Goal: Information Seeking & Learning: Learn about a topic

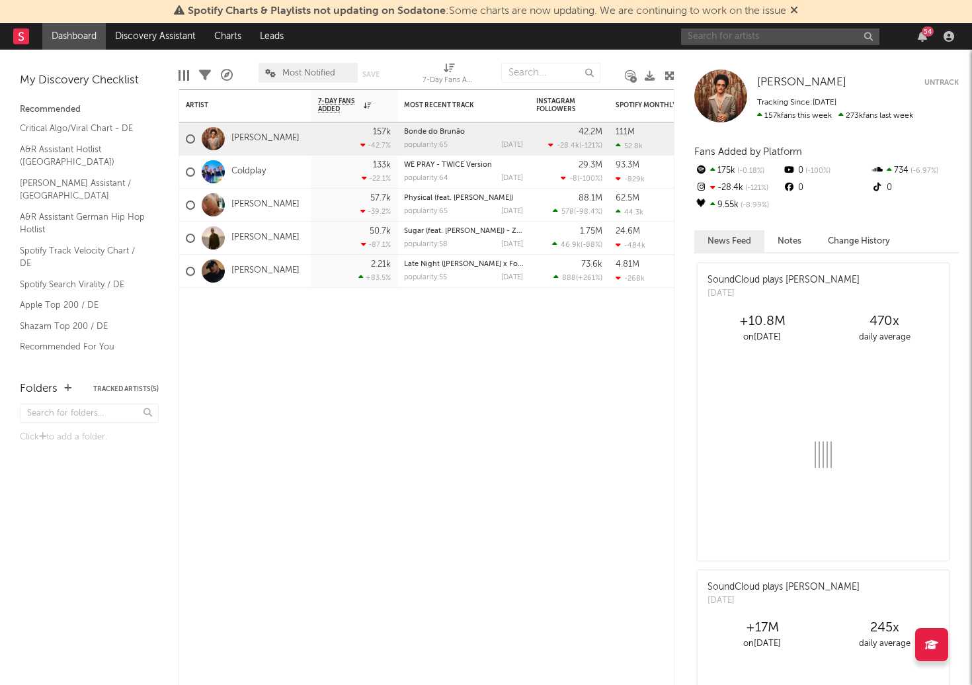
click at [770, 39] on input "text" at bounding box center [780, 36] width 198 height 17
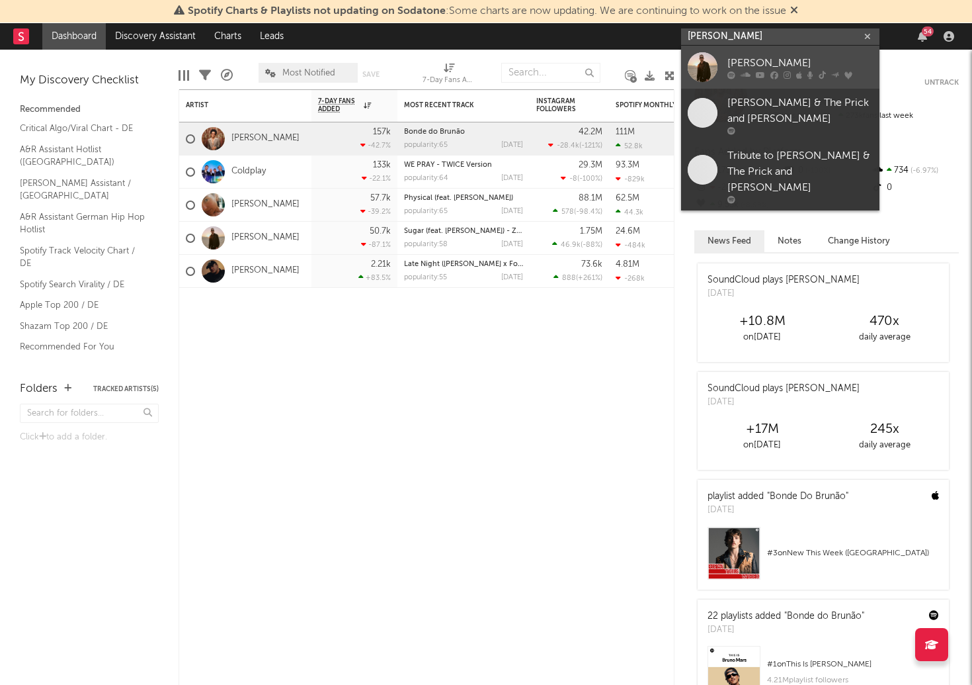
type input "[PERSON_NAME]"
click at [768, 65] on div "[PERSON_NAME]" at bounding box center [801, 63] width 146 height 16
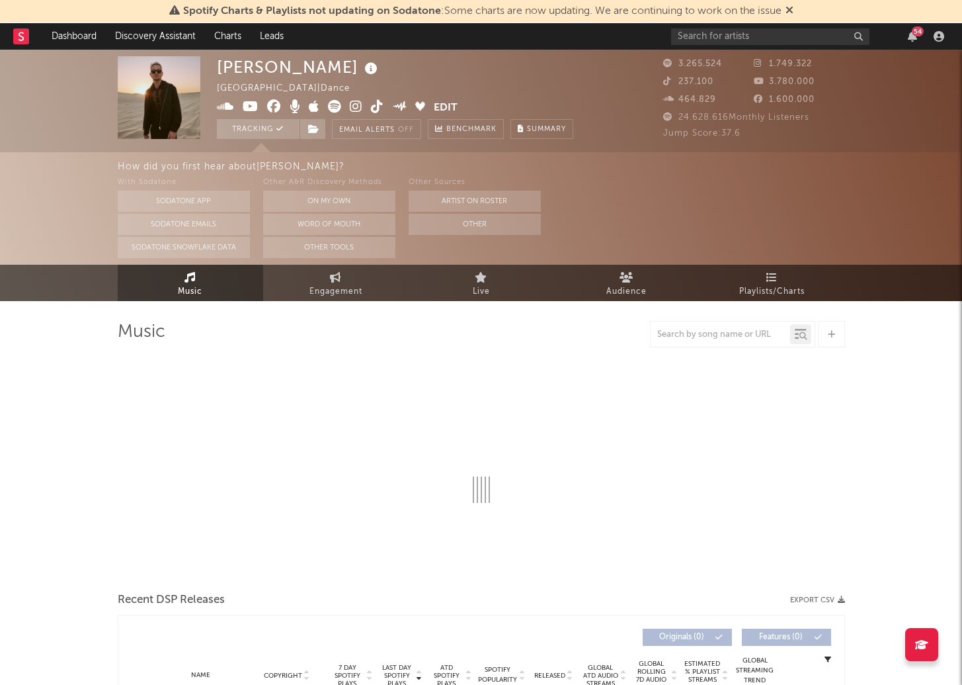
select select "6m"
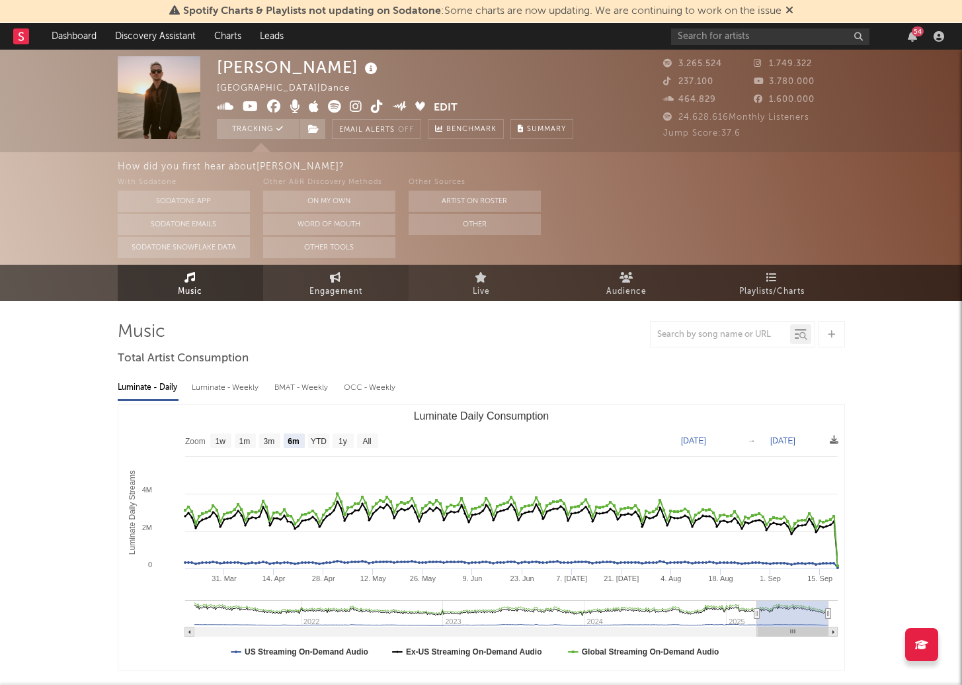
click at [328, 282] on link "Engagement" at bounding box center [336, 283] width 146 height 36
select select "1w"
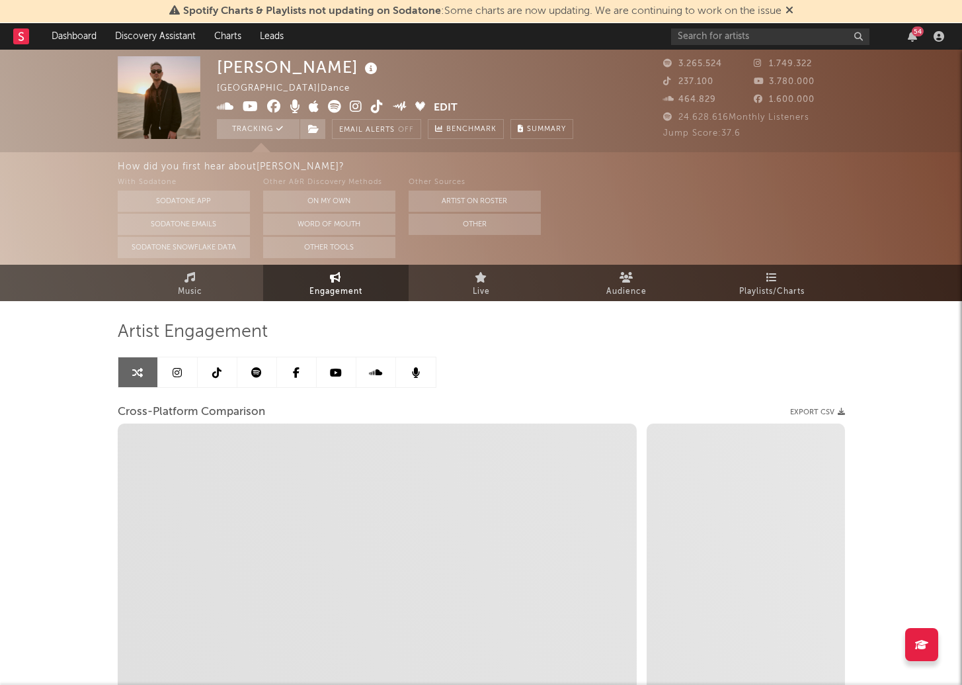
click at [218, 369] on icon at bounding box center [216, 372] width 9 height 11
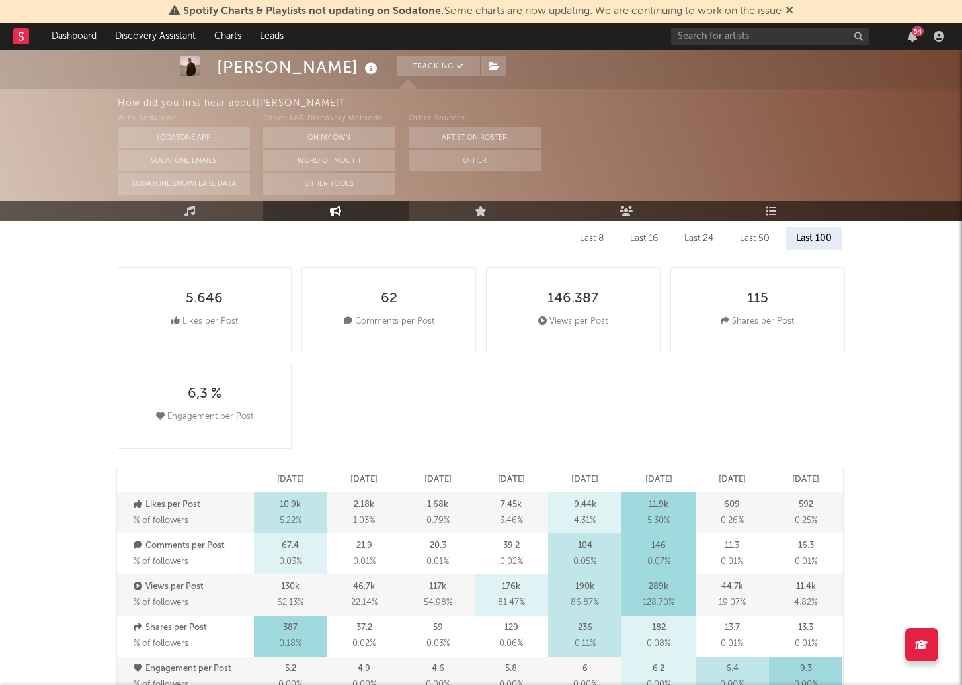
select select "6m"
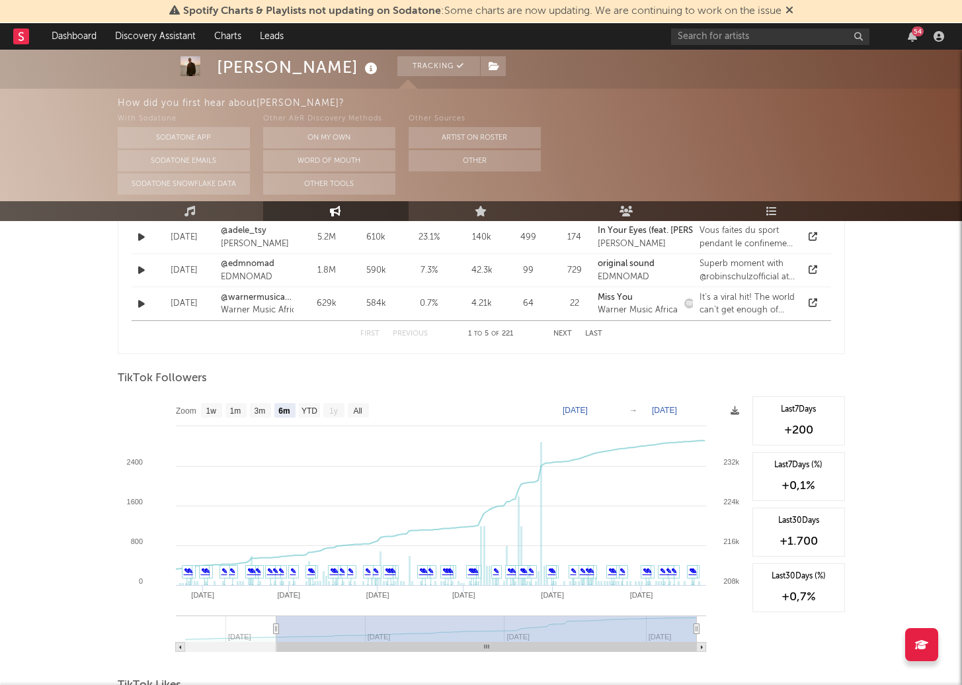
scroll to position [1265, 0]
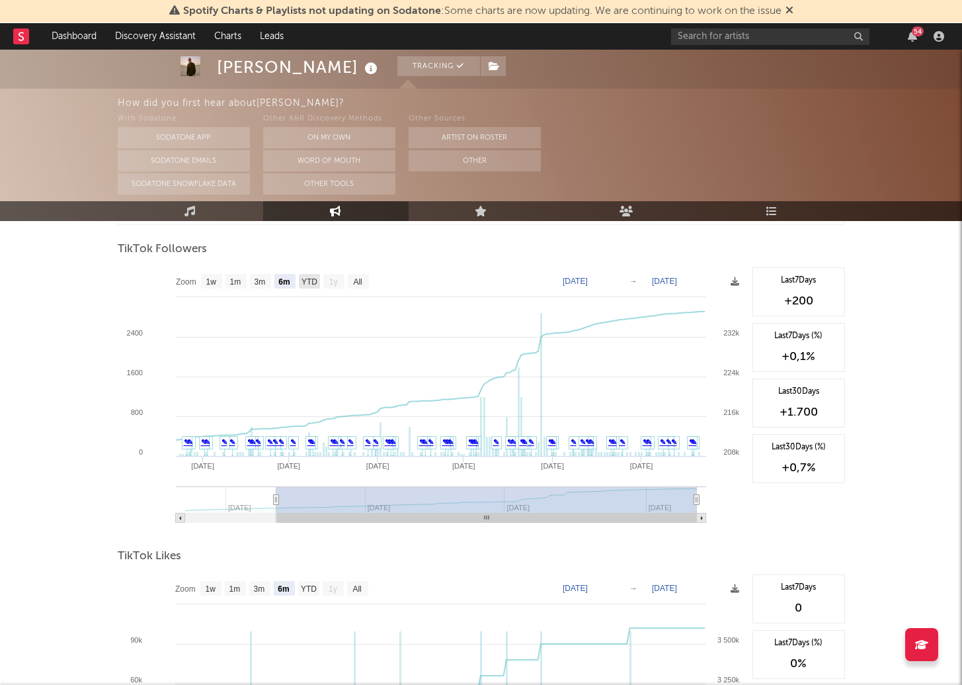
click at [313, 283] on text "YTD" at bounding box center [309, 281] width 16 height 9
select select "YTD"
type input "[DATE]"
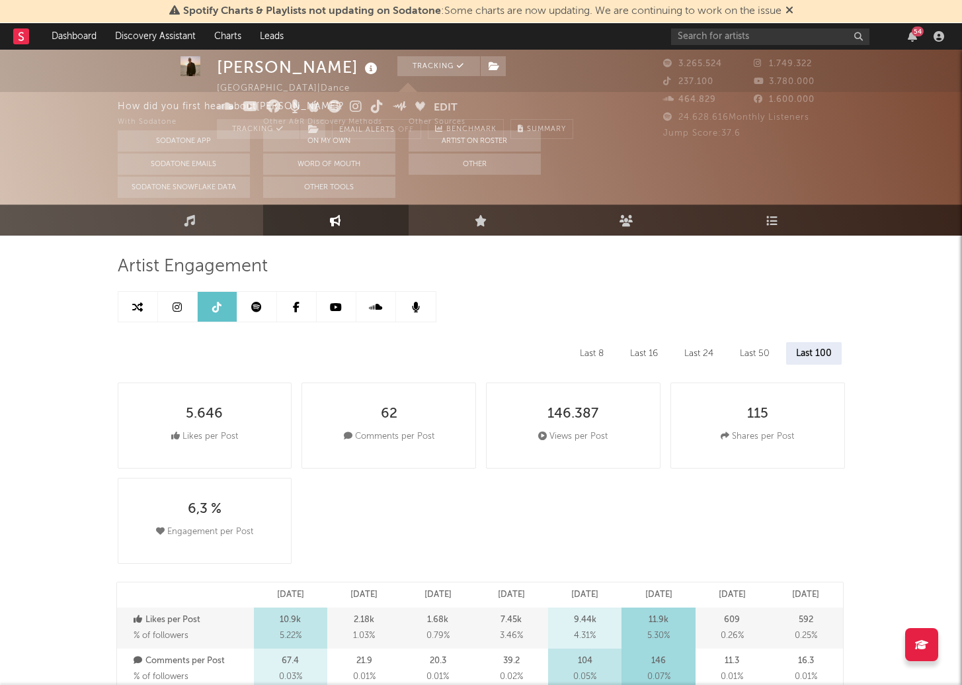
scroll to position [0, 0]
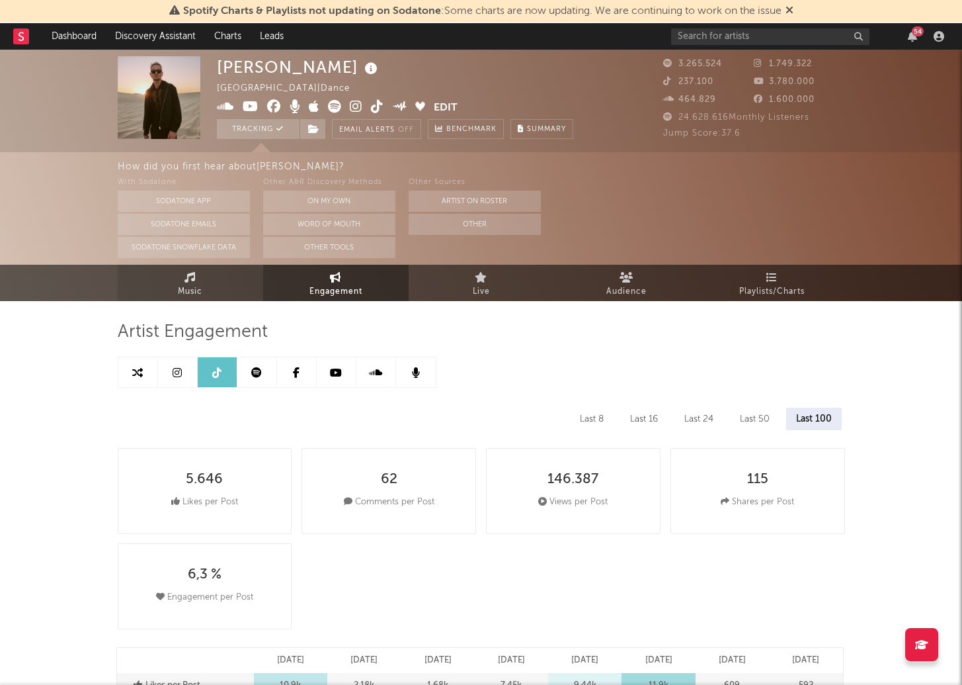
click at [189, 282] on link "Music" at bounding box center [191, 283] width 146 height 36
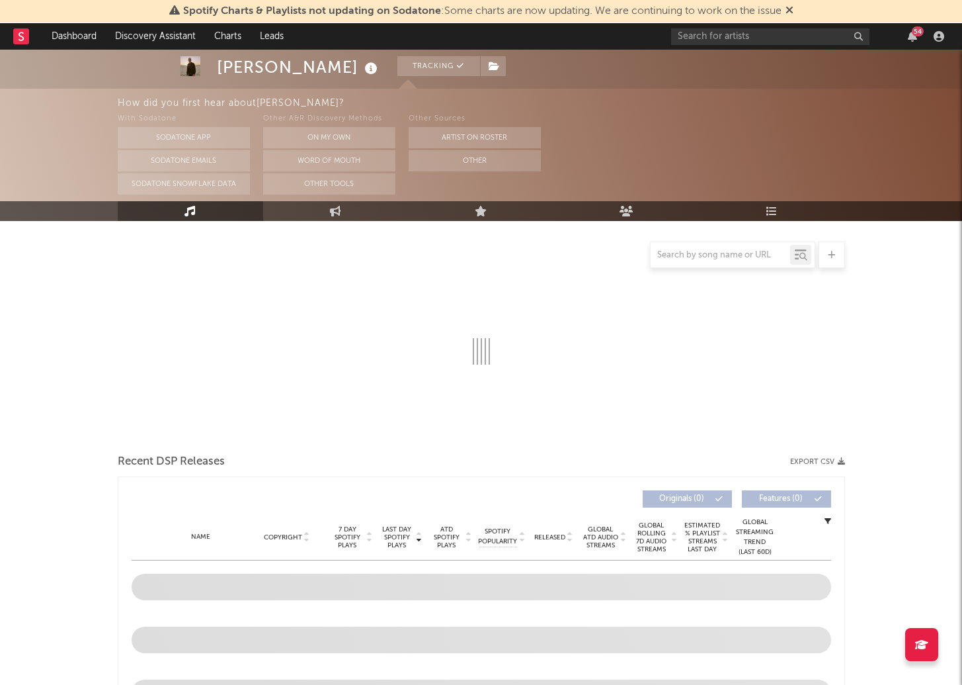
select select "6m"
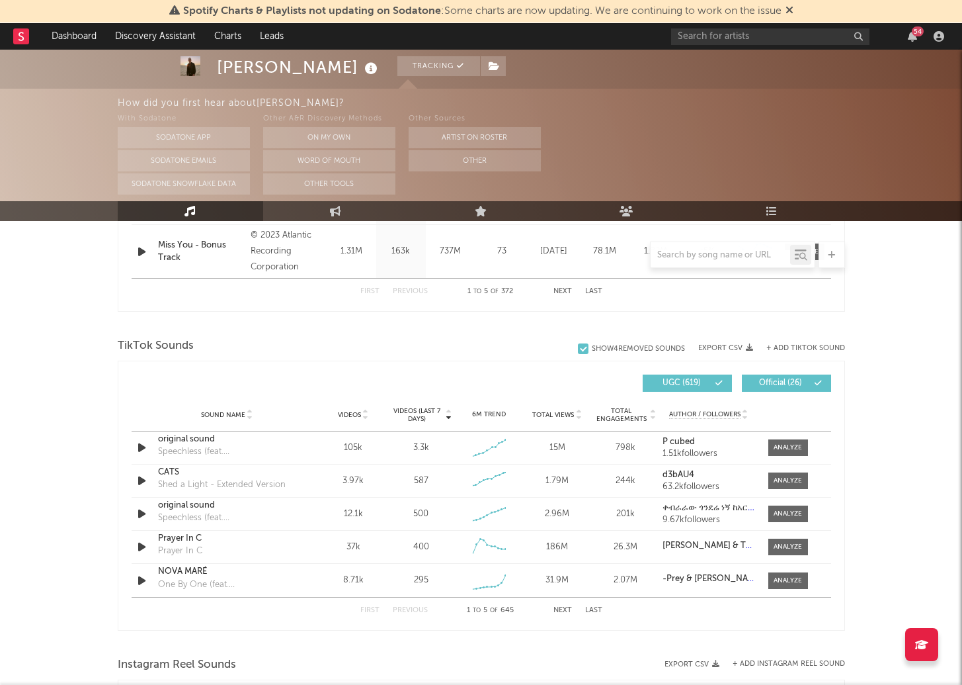
scroll to position [786, 0]
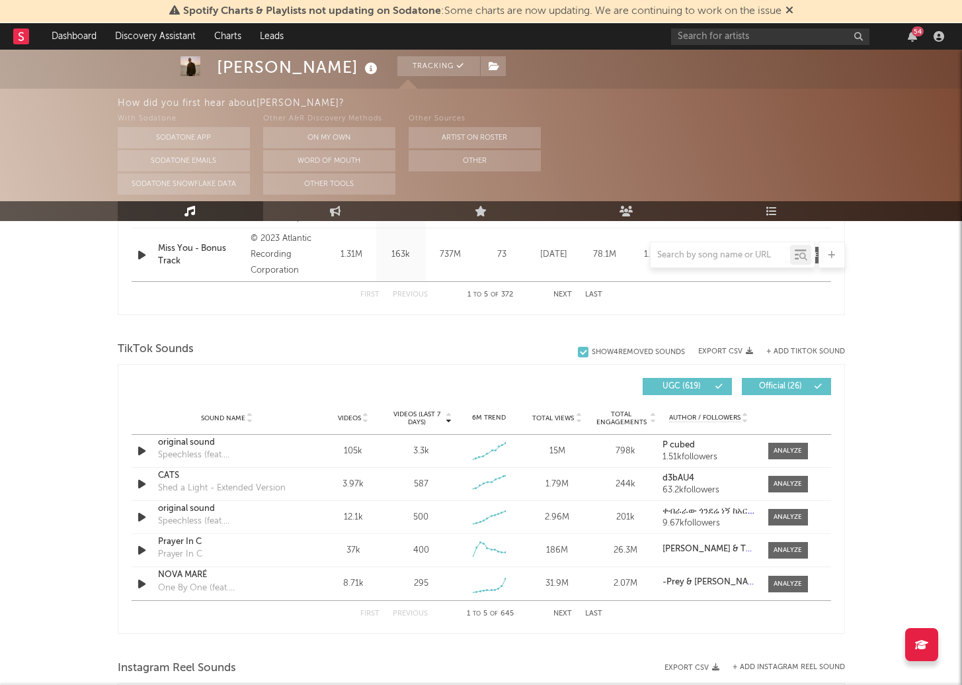
click at [350, 421] on span "Videos" at bounding box center [349, 418] width 23 height 8
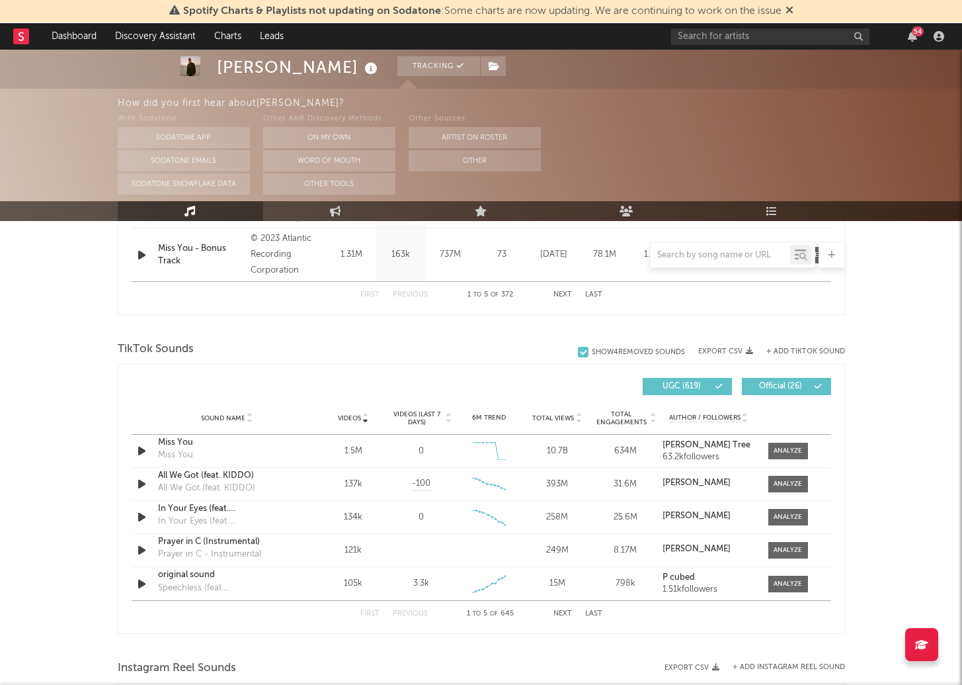
click at [561, 615] on button "Next" at bounding box center [563, 613] width 19 height 7
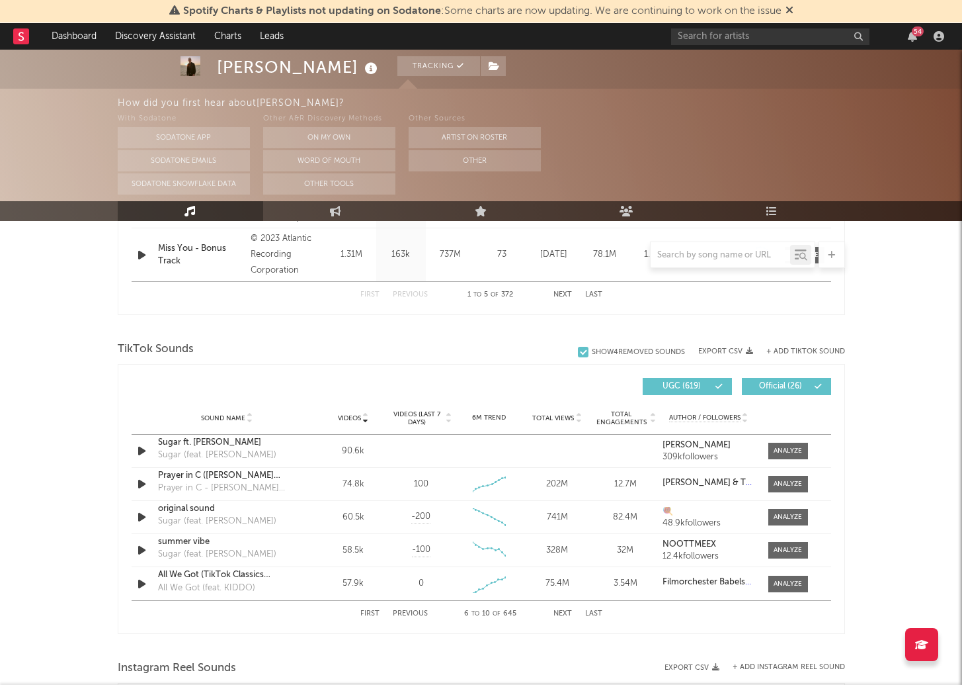
click at [396, 612] on button "Previous" at bounding box center [410, 613] width 35 height 7
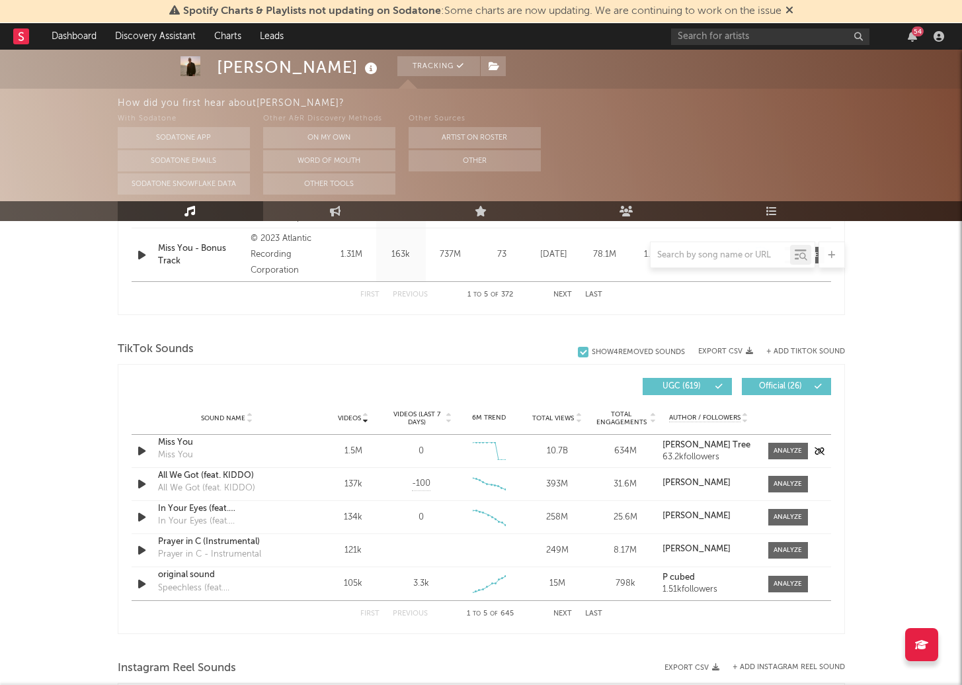
click at [185, 446] on div "Miss You" at bounding box center [227, 442] width 138 height 13
